Goal: Task Accomplishment & Management: Manage account settings

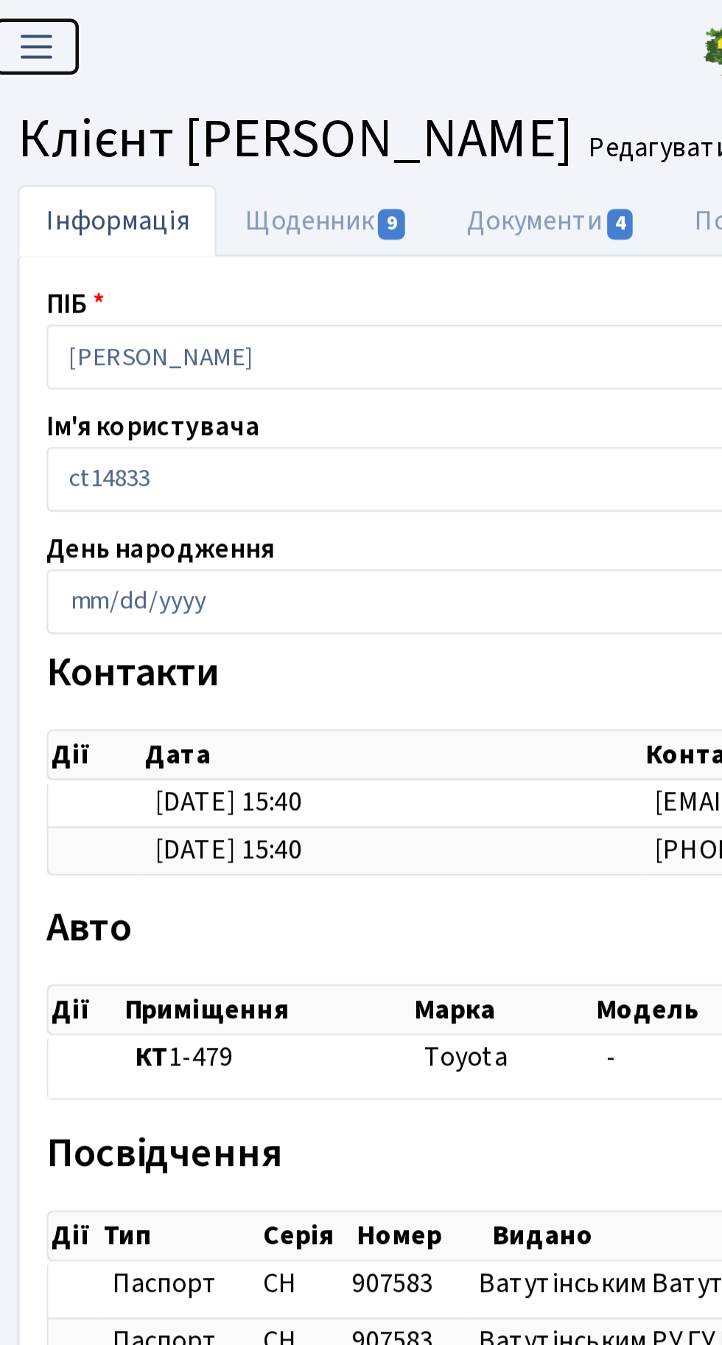
click at [35, 16] on span "Переключити навігацію" at bounding box center [30, 20] width 22 height 17
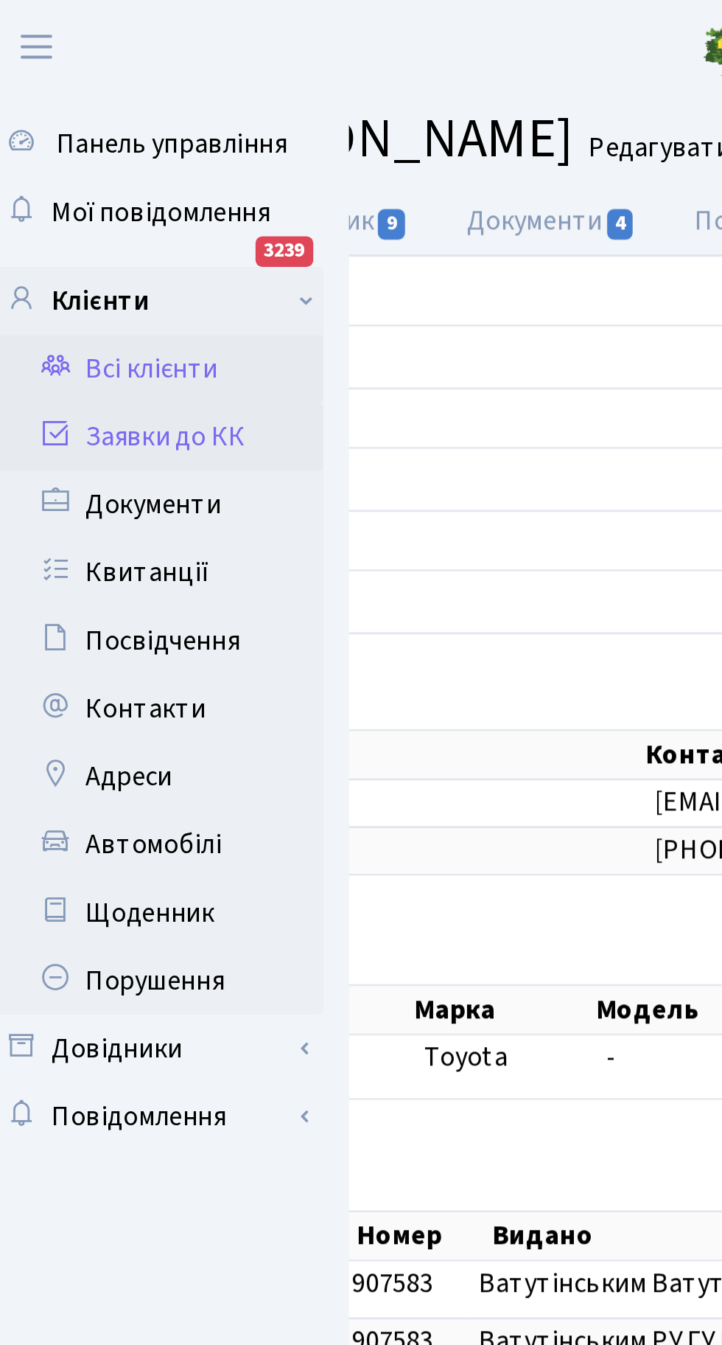
click at [106, 192] on link "Заявки до КК" at bounding box center [80, 189] width 147 height 29
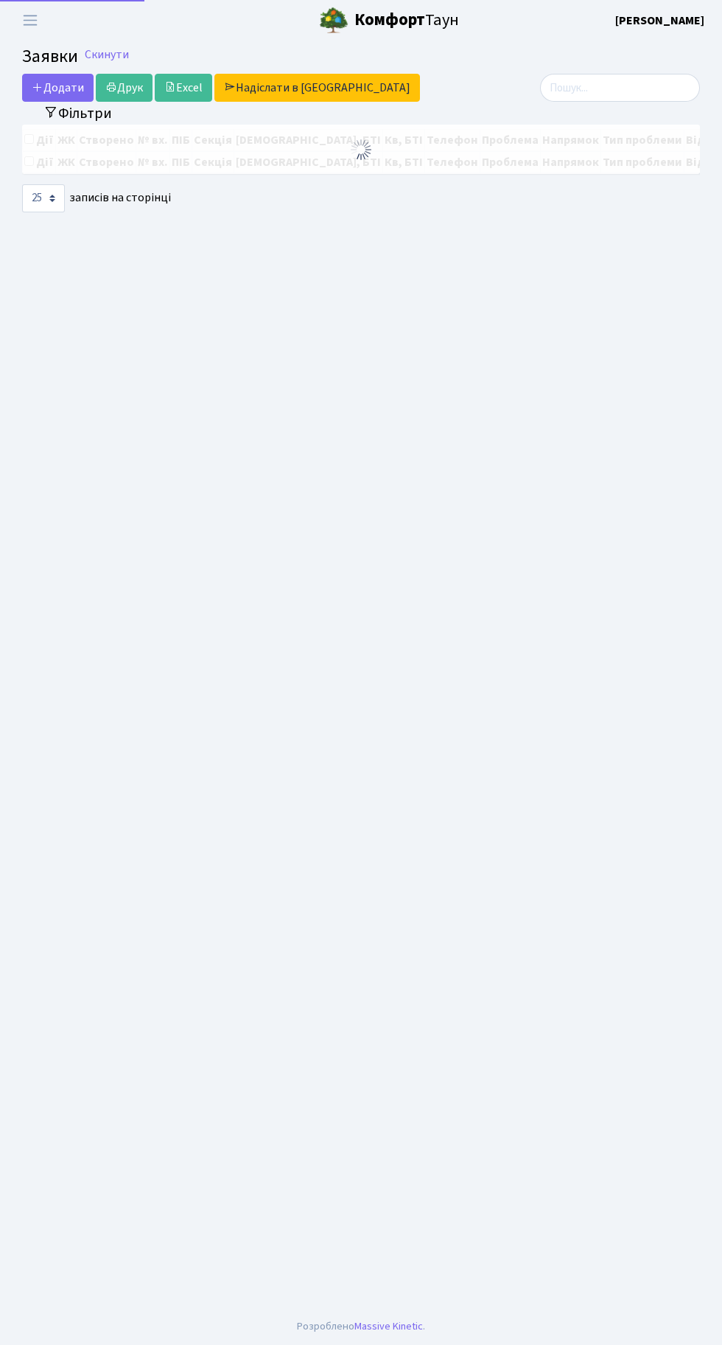
select select "25"
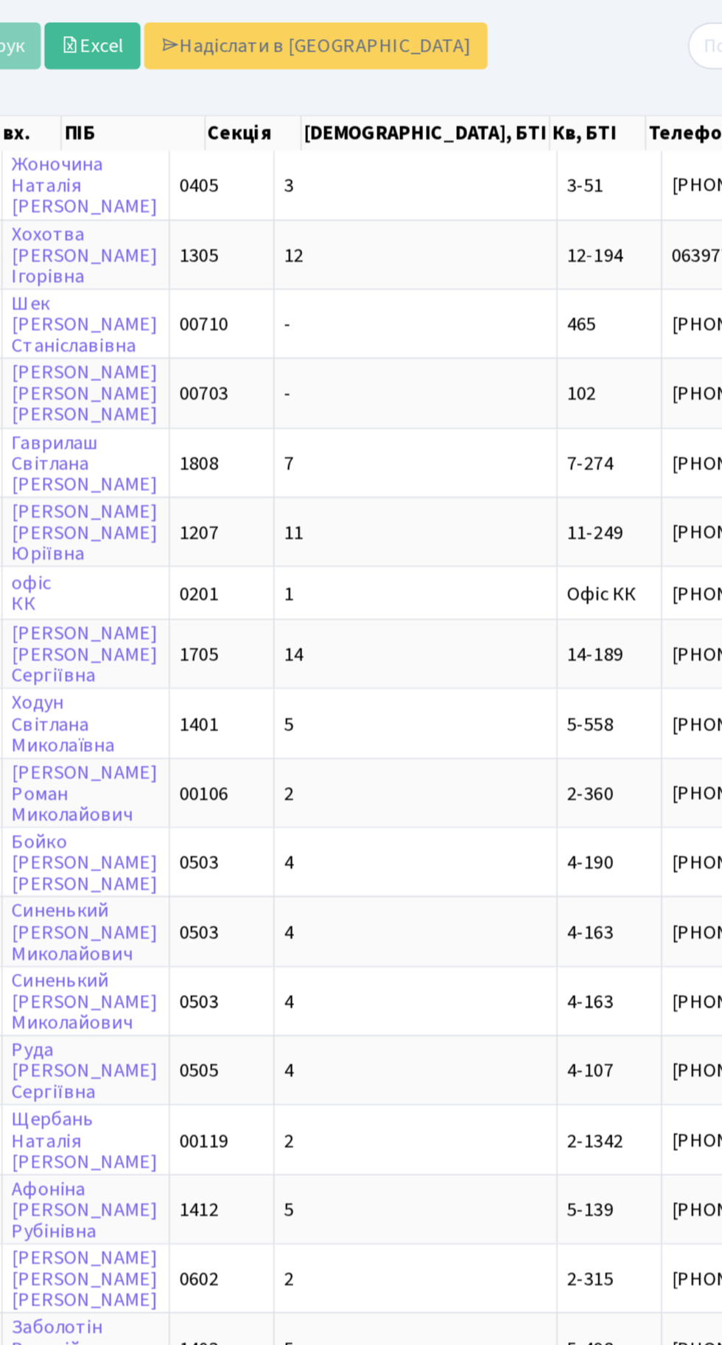
scroll to position [0, 139]
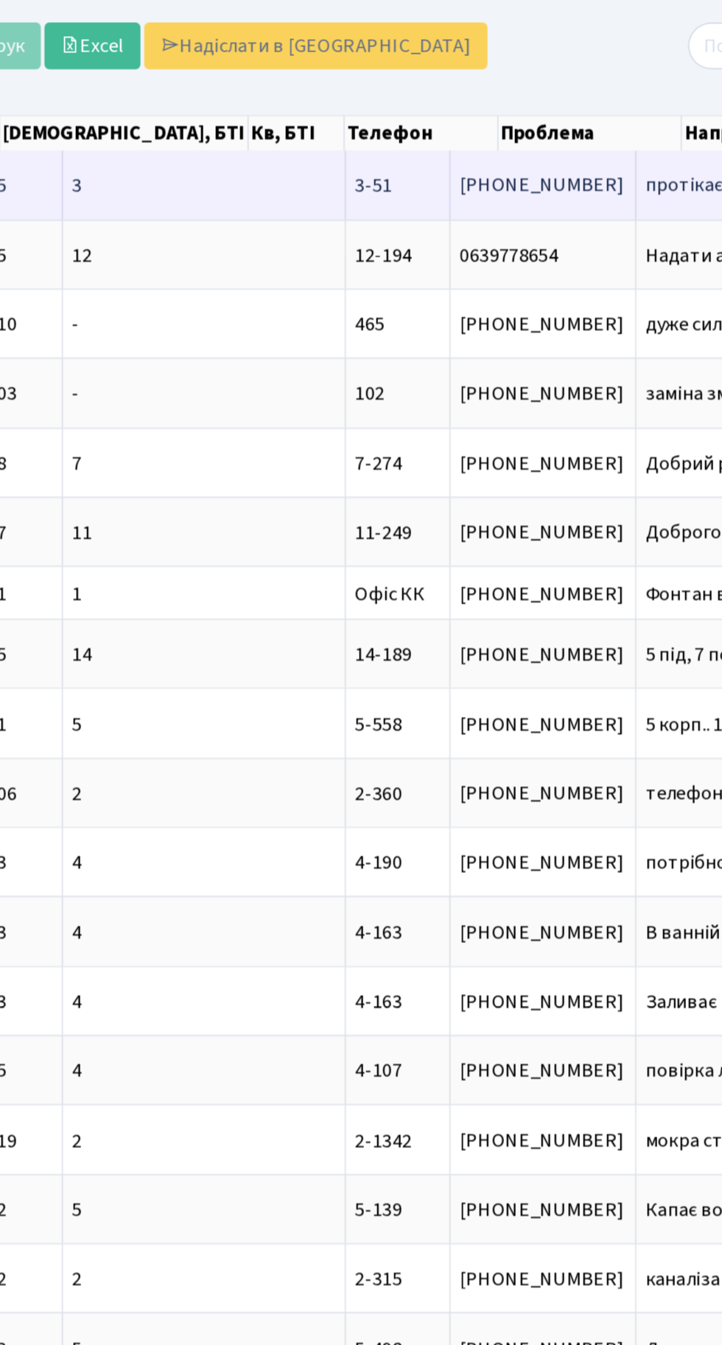
click at [515, 178] on span "протікає лічиль[...]" at bounding box center [563, 175] width 97 height 16
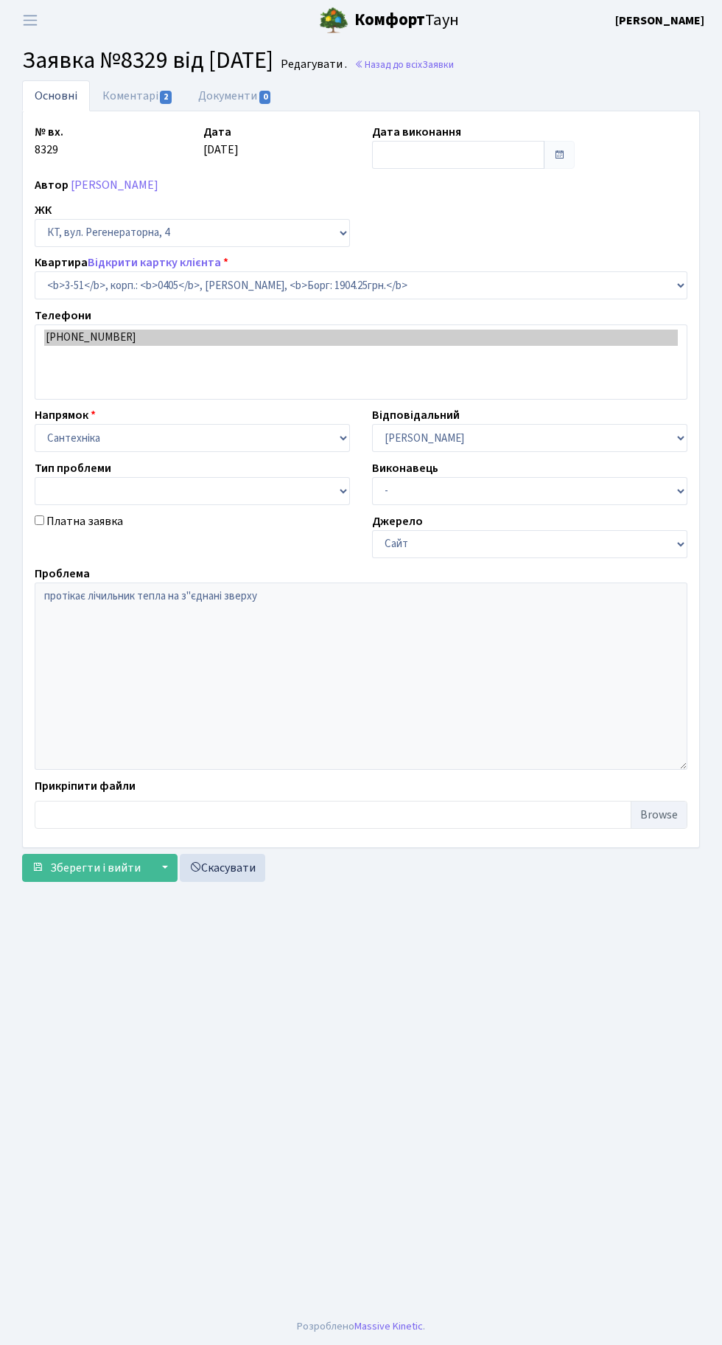
select select "955"
type input "24.09.2025"
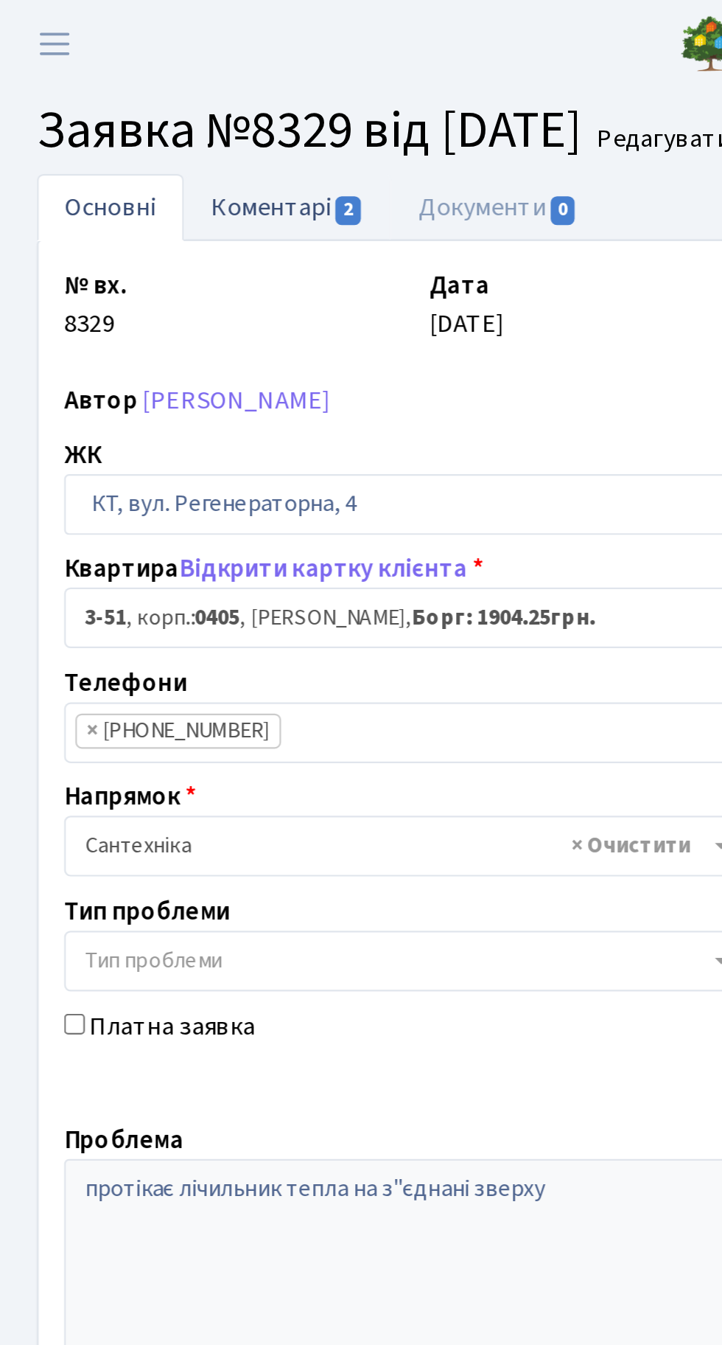
click at [153, 98] on link "Коментарі 2" at bounding box center [138, 95] width 96 height 30
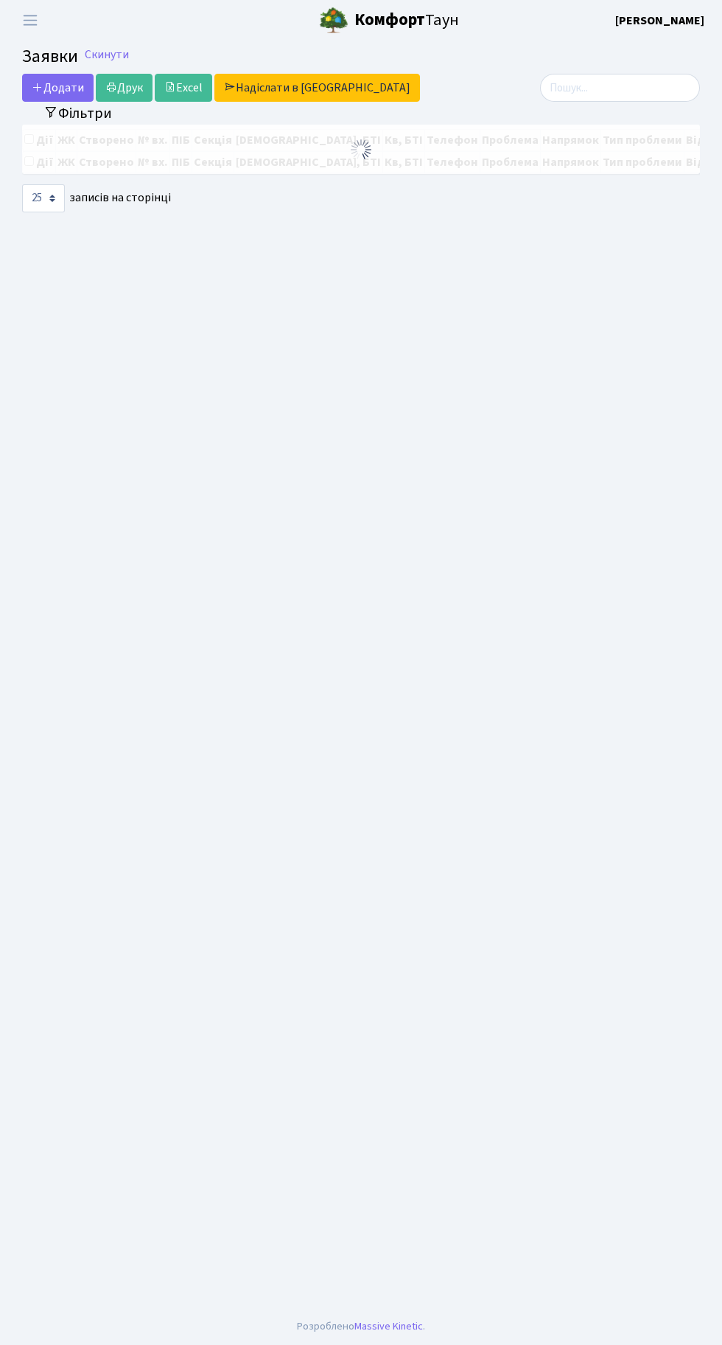
select select "25"
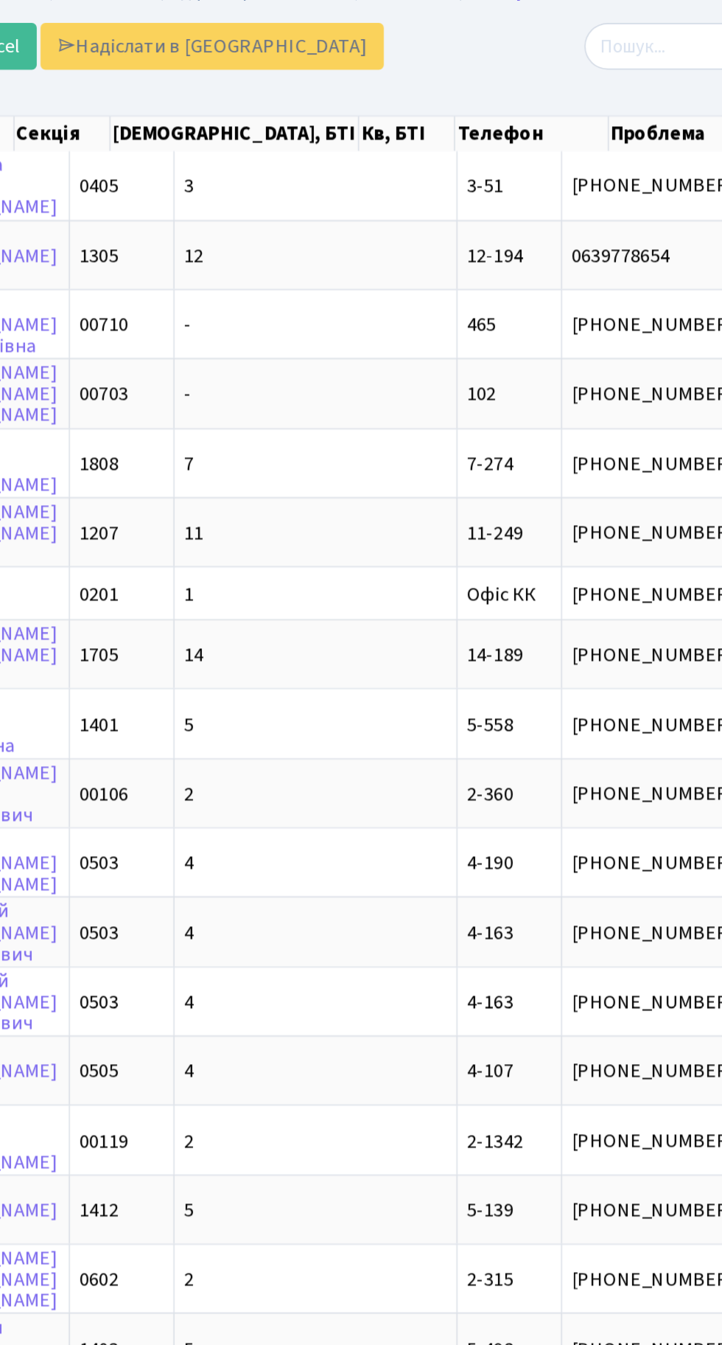
scroll to position [0, 127]
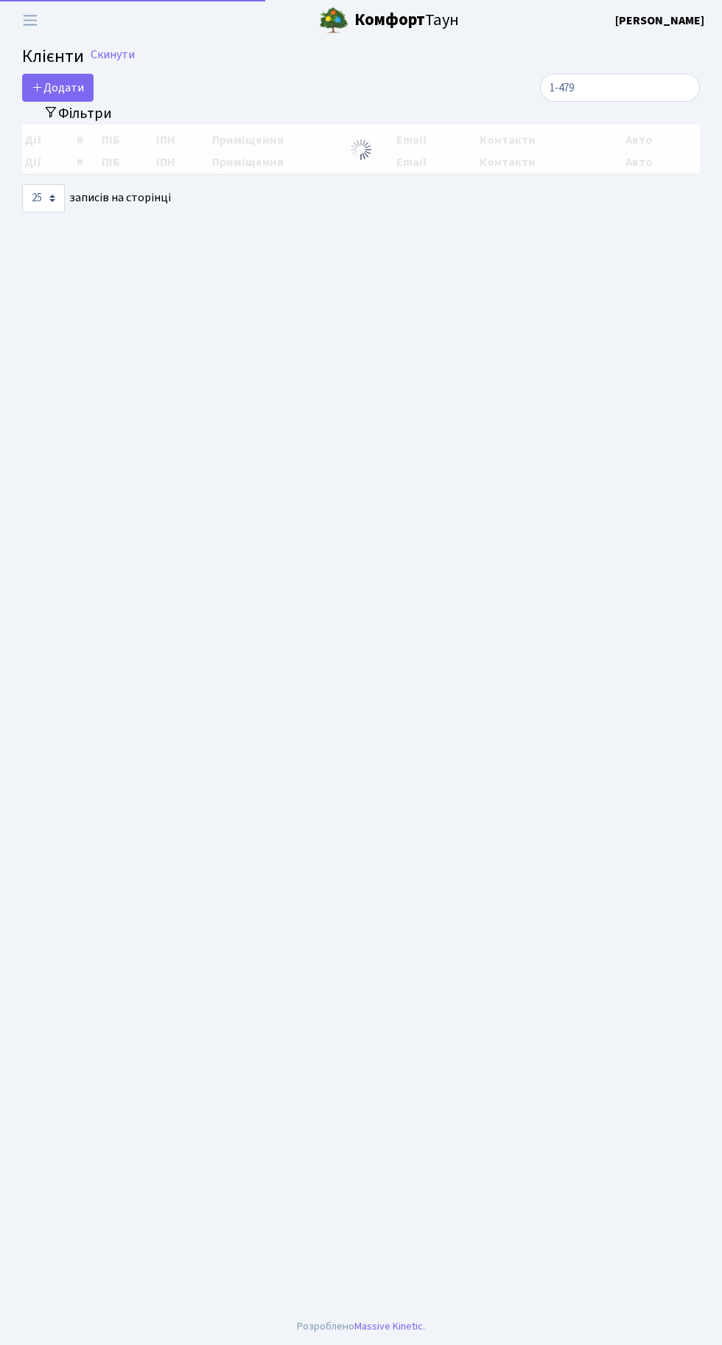
select select "25"
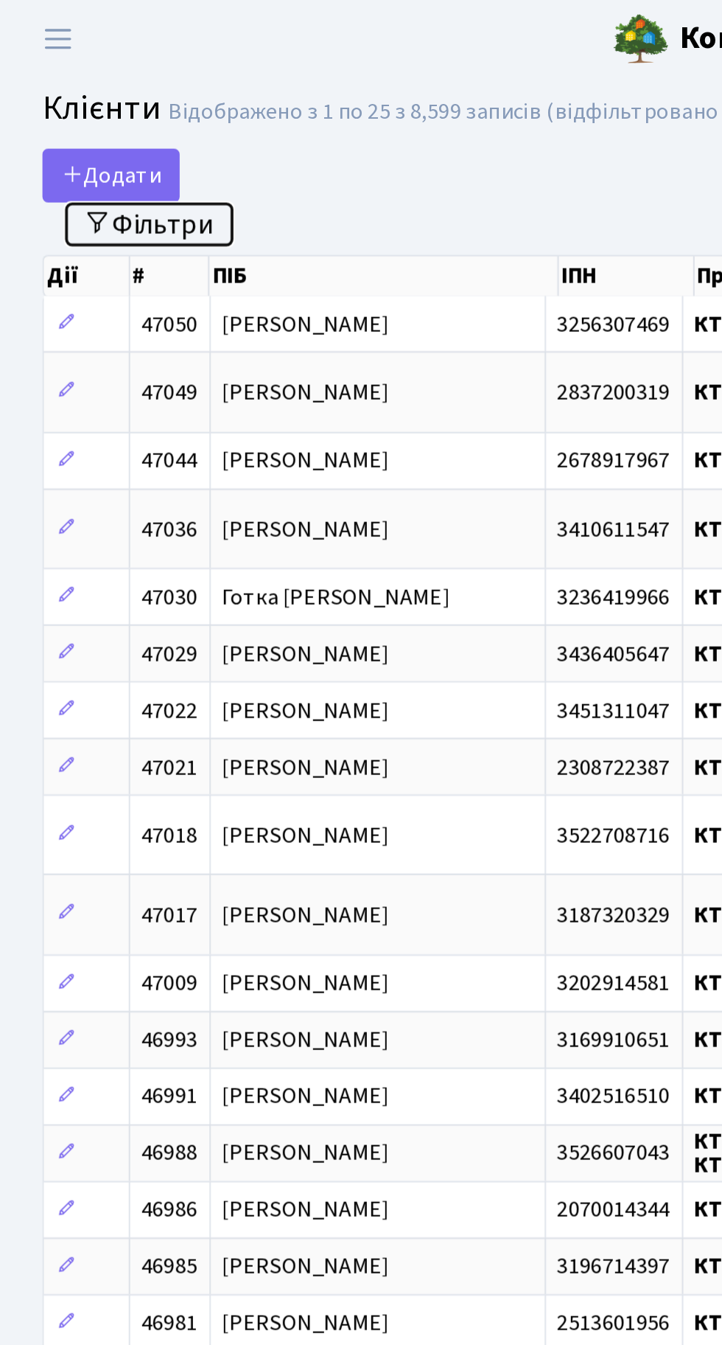
click at [85, 114] on button "Фільтри" at bounding box center [78, 116] width 88 height 23
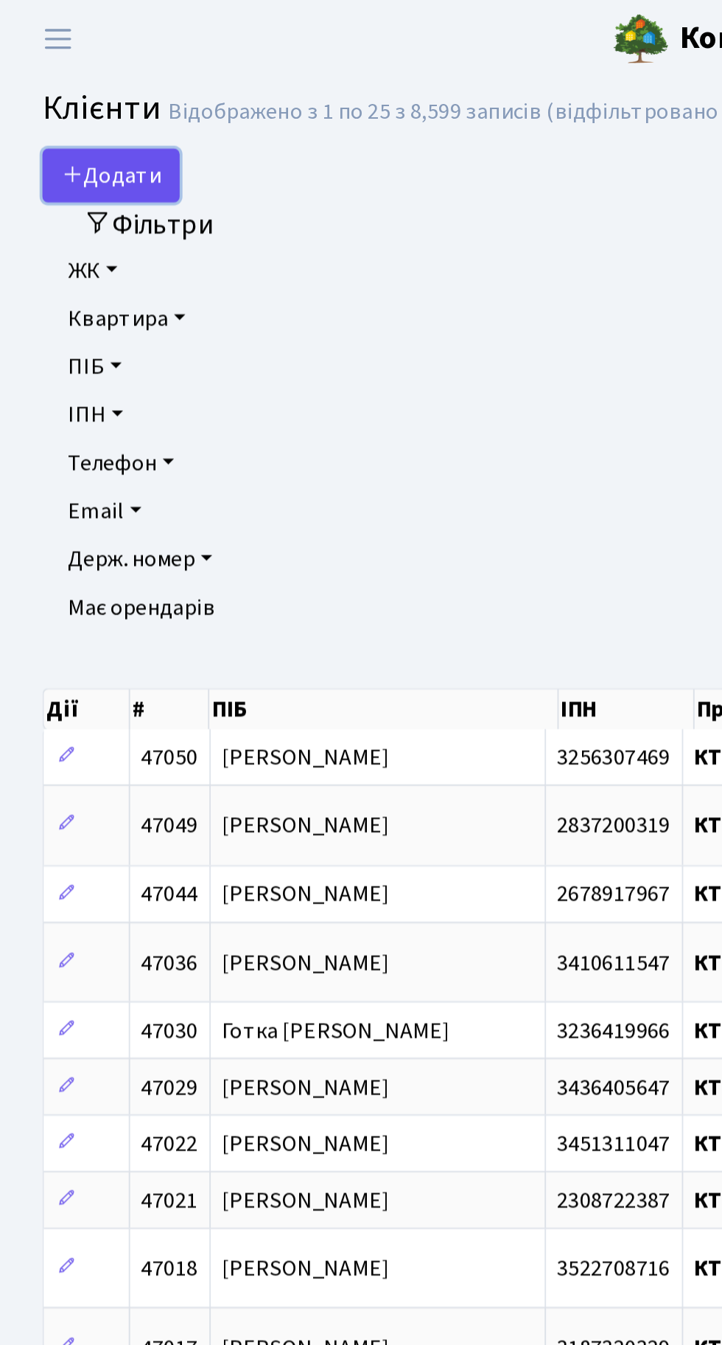
click at [52, 83] on span "Додати" at bounding box center [58, 91] width 52 height 16
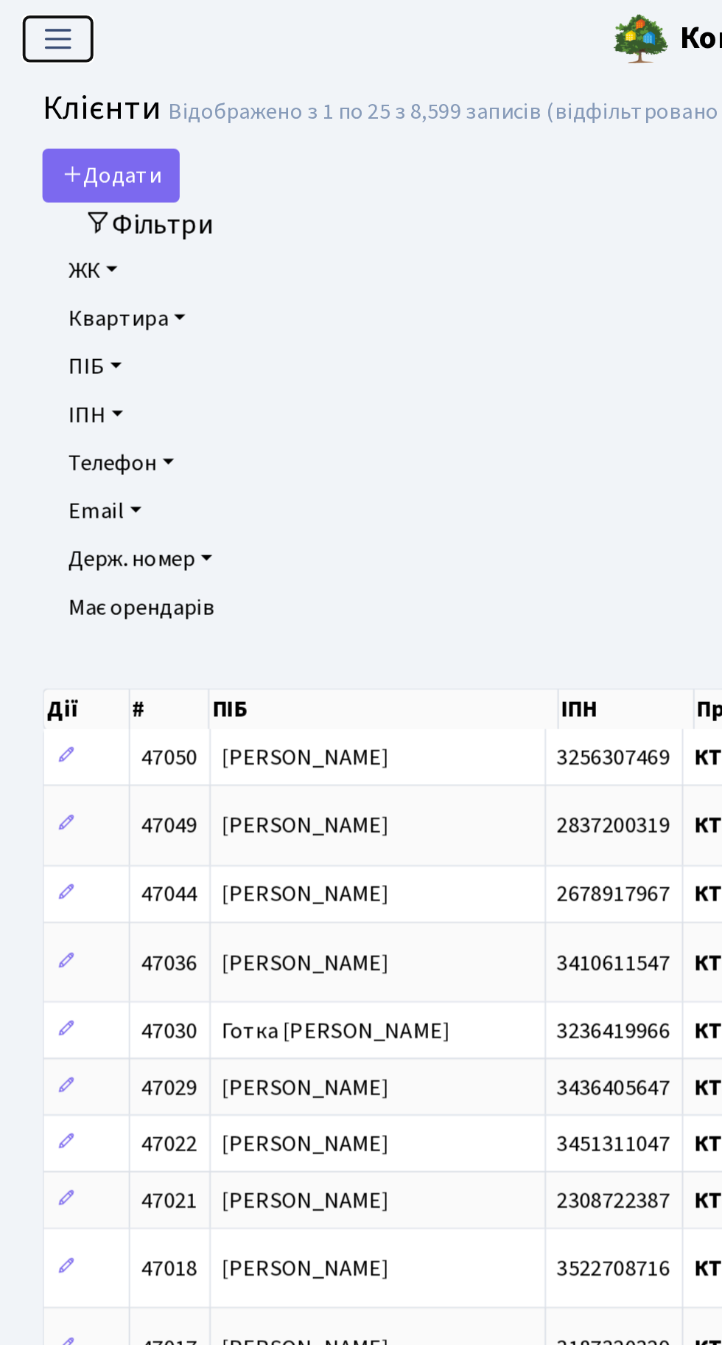
click at [24, 18] on span "Переключити навігацію" at bounding box center [30, 20] width 22 height 17
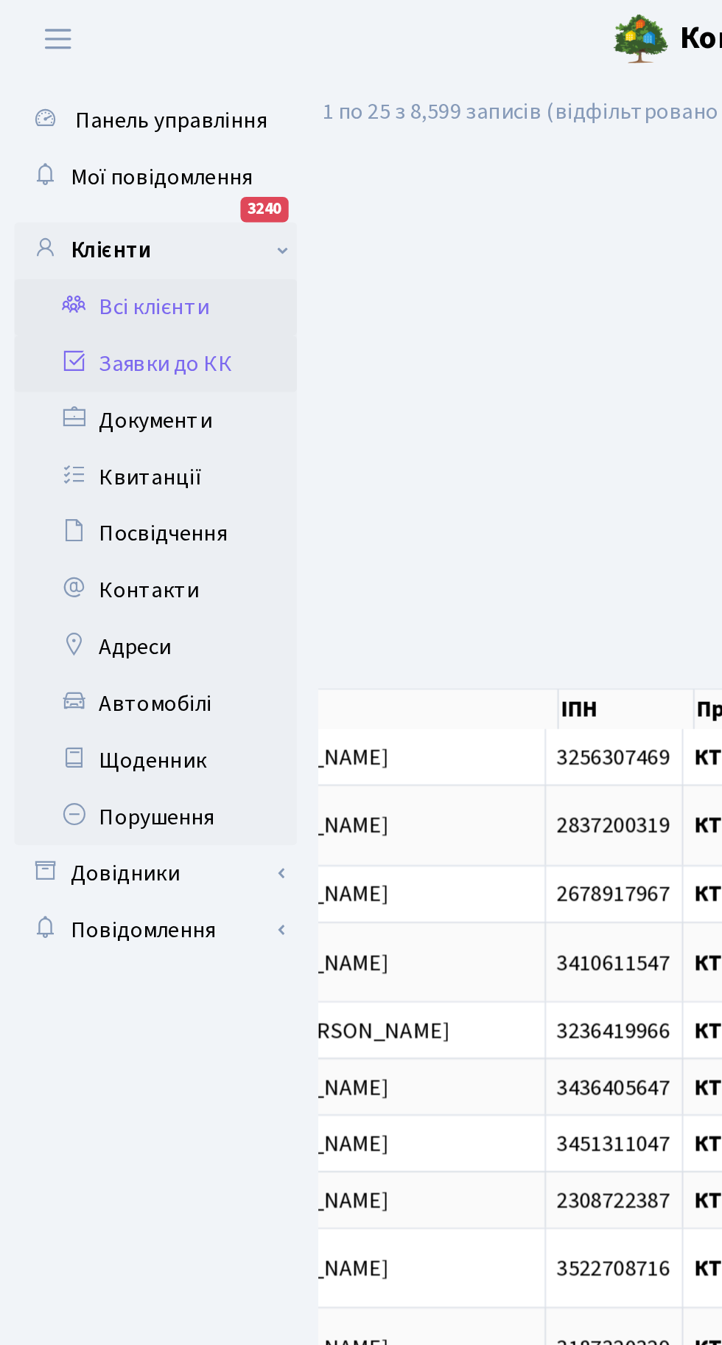
click at [95, 192] on link "Заявки до КК" at bounding box center [80, 189] width 147 height 29
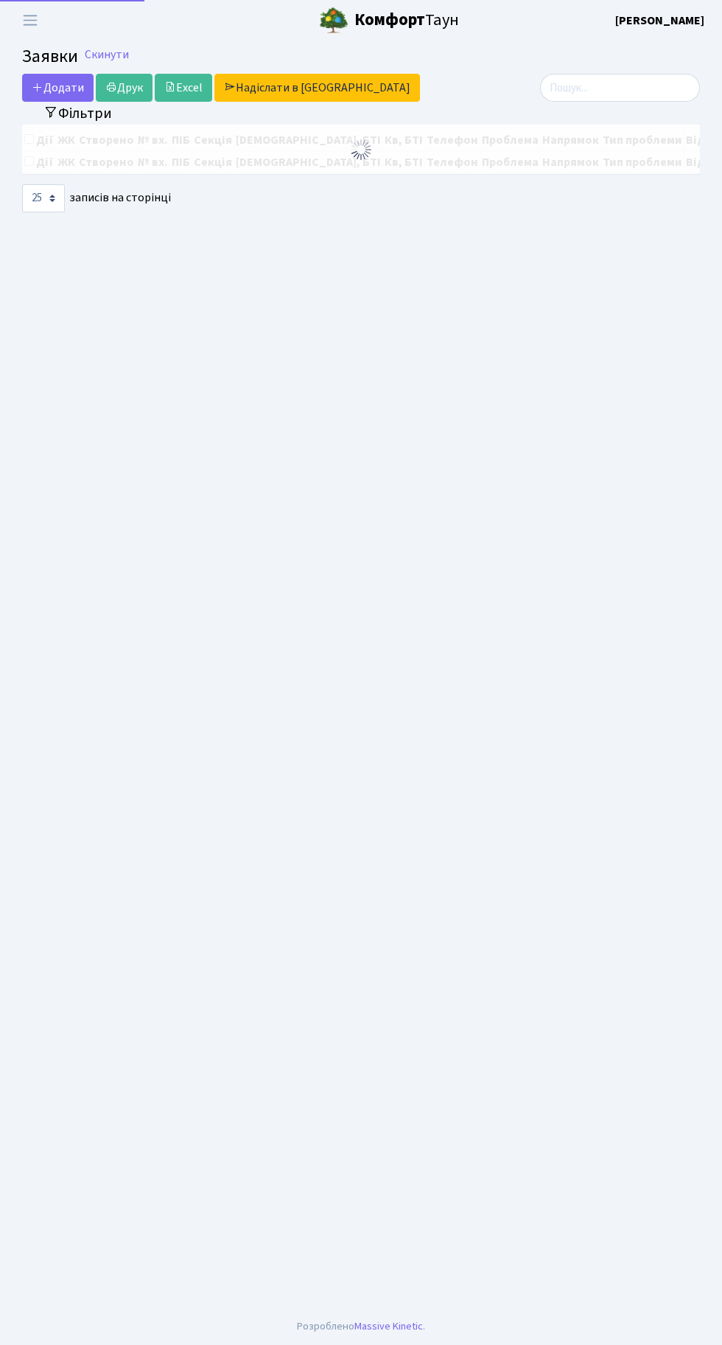
select select "25"
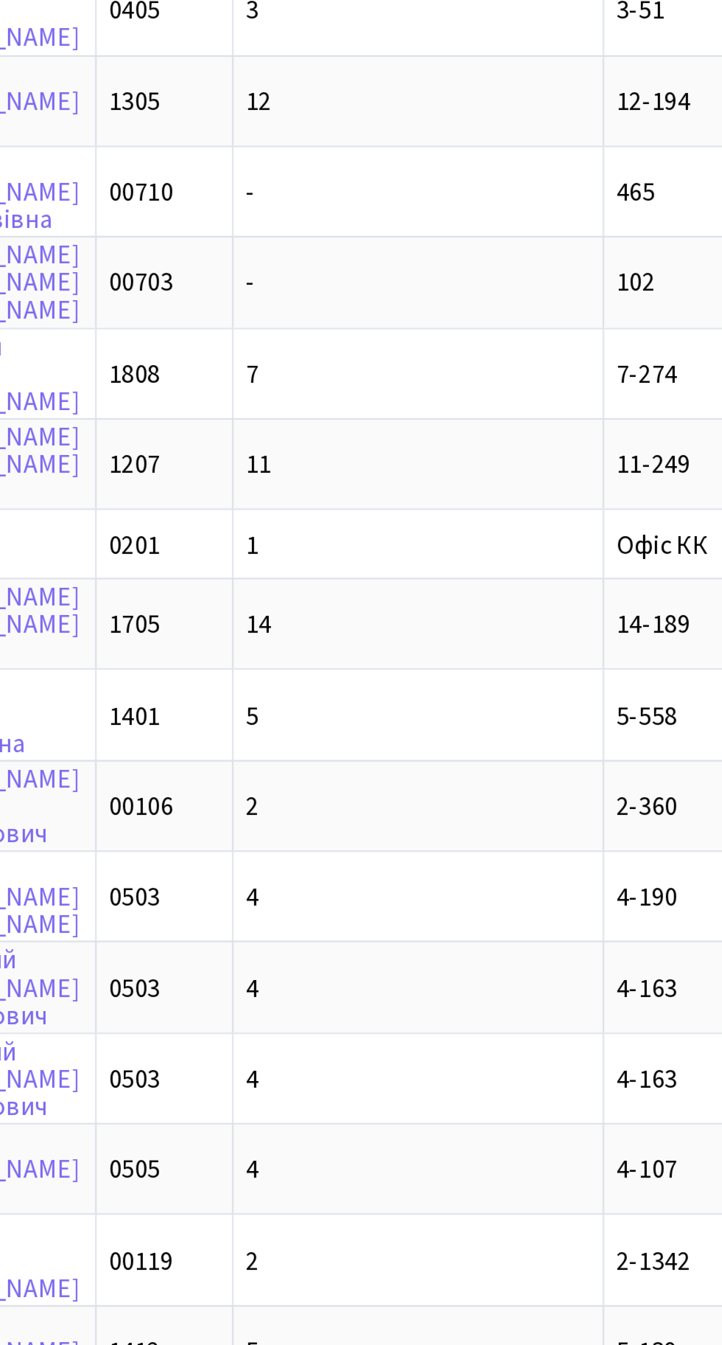
scroll to position [0, 224]
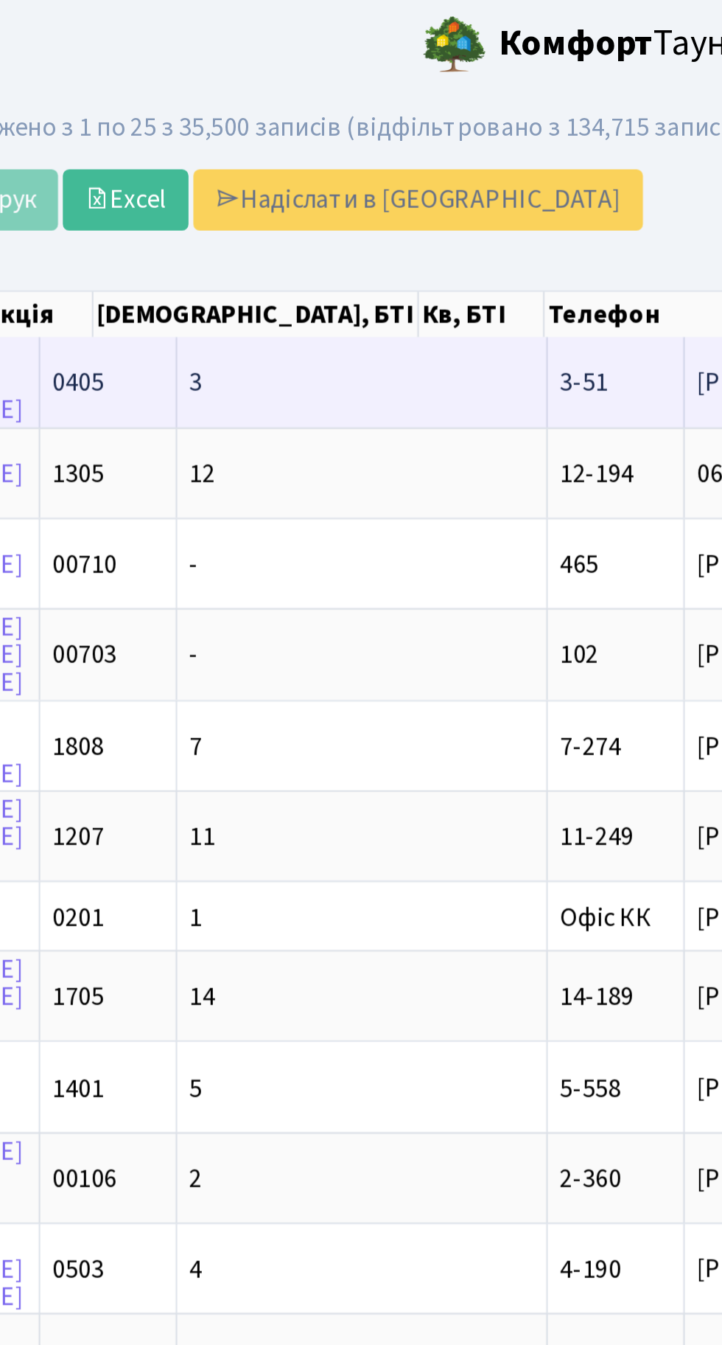
click at [383, 175] on span "3-51" at bounding box center [394, 175] width 22 height 16
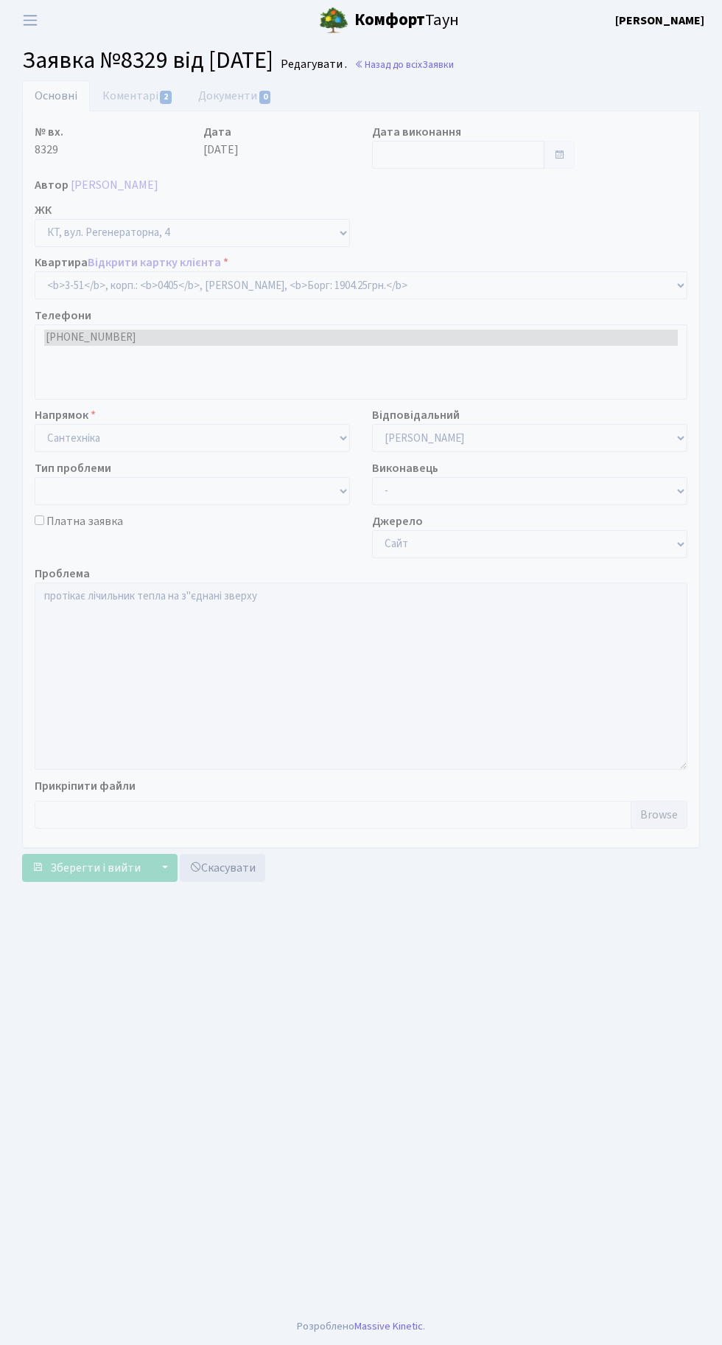
select select "955"
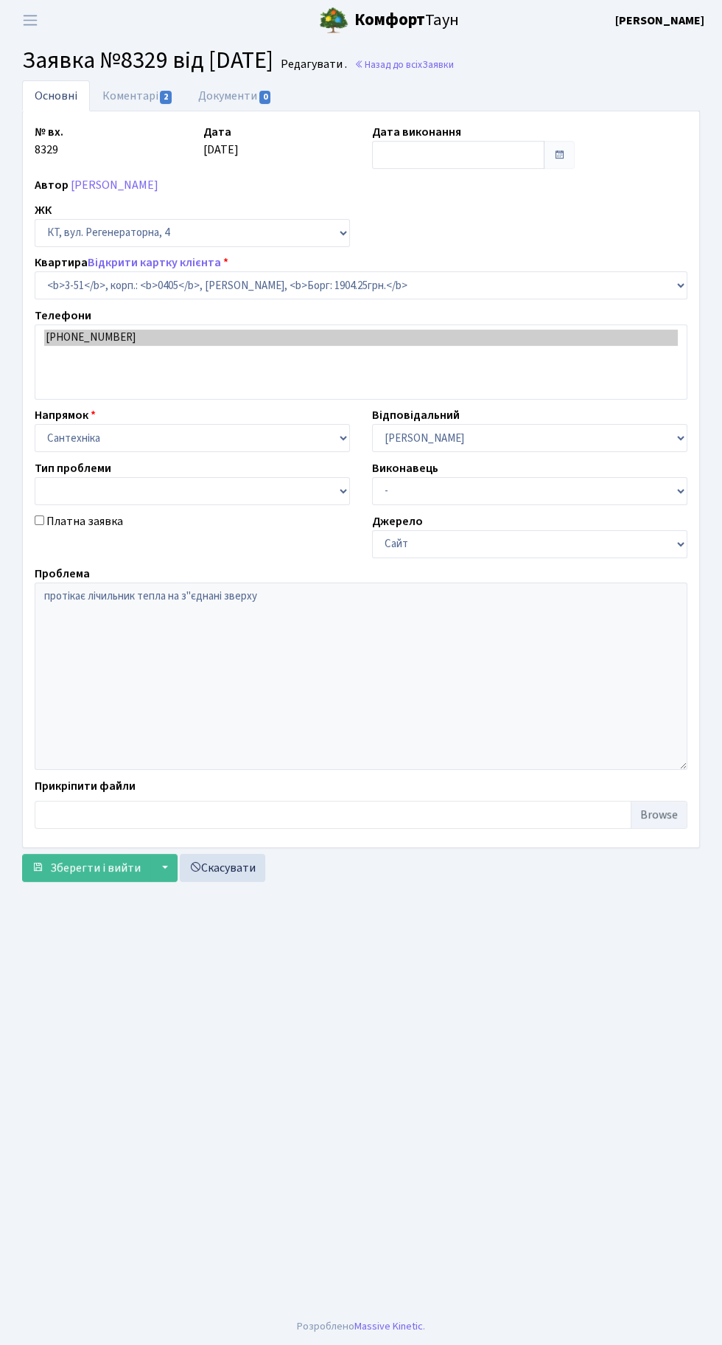
type input "[DATE]"
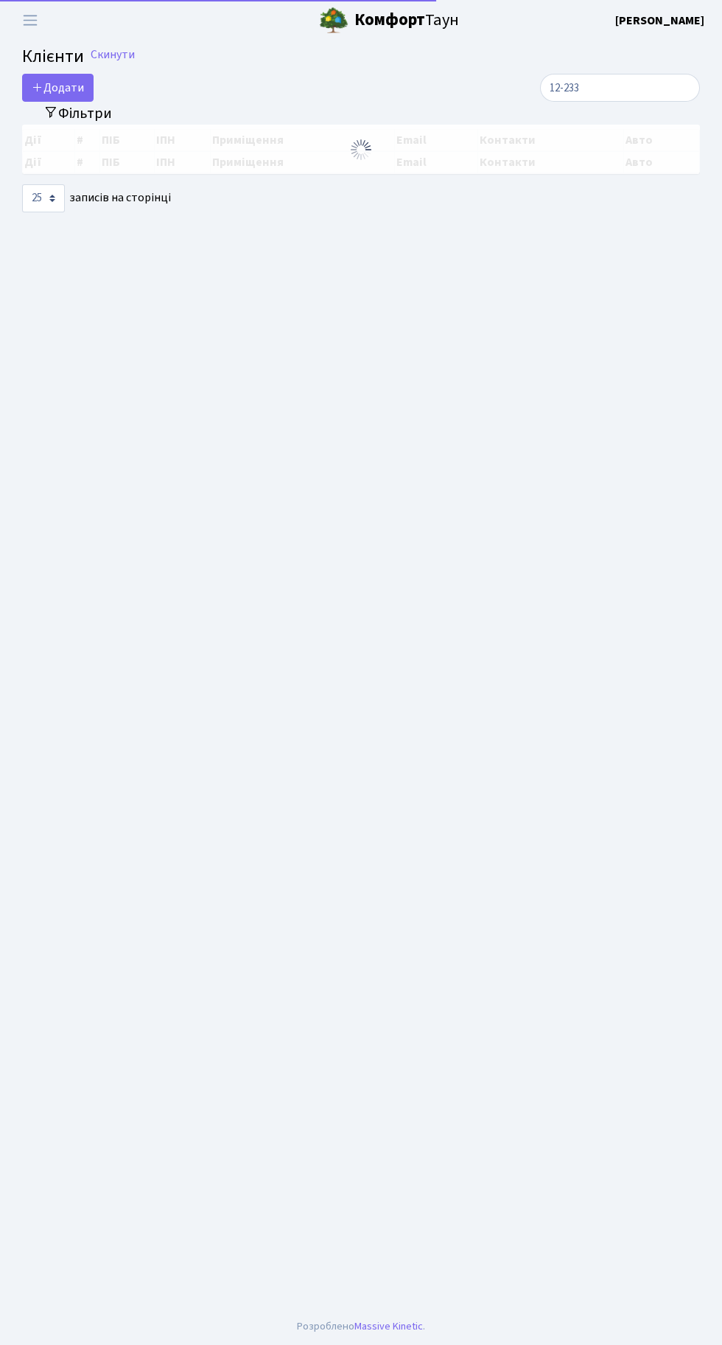
select select "25"
